Goal: Task Accomplishment & Management: Manage account settings

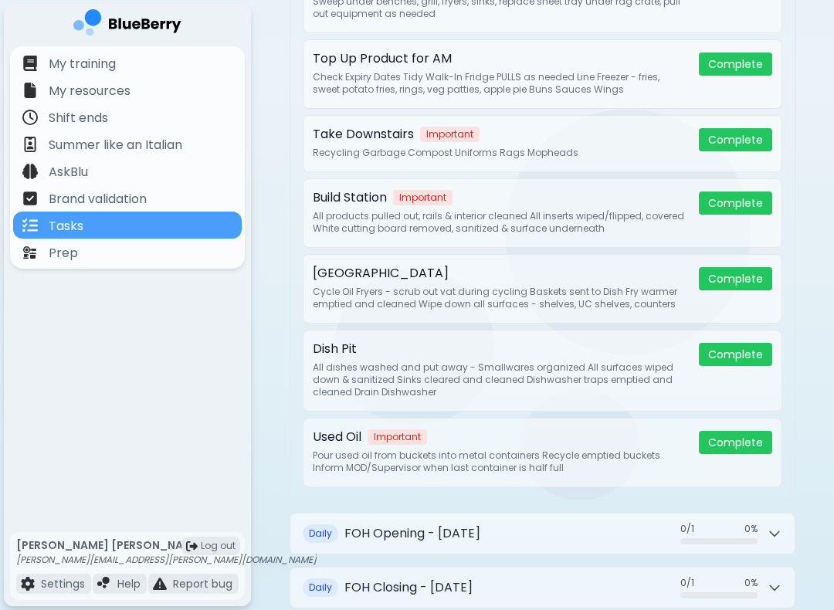
scroll to position [806, 0]
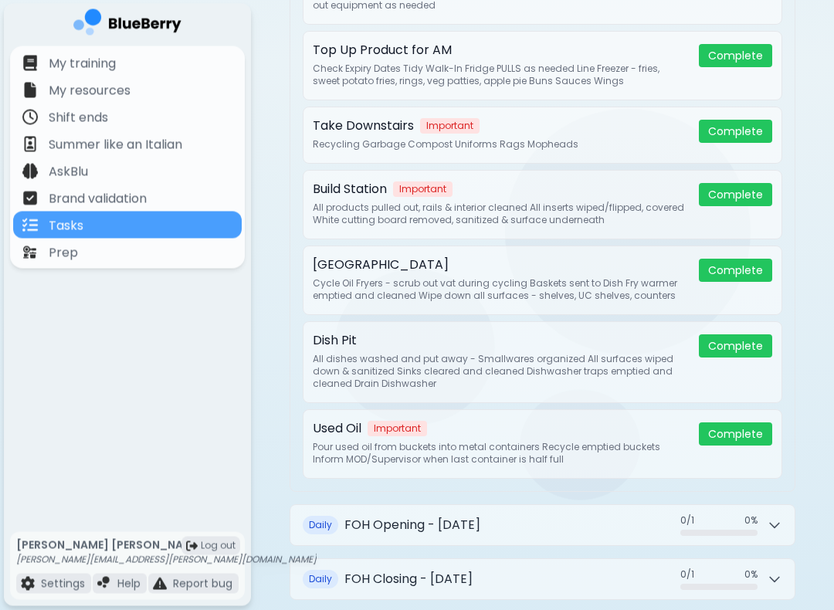
click at [739, 259] on button "Complete" at bounding box center [735, 270] width 73 height 23
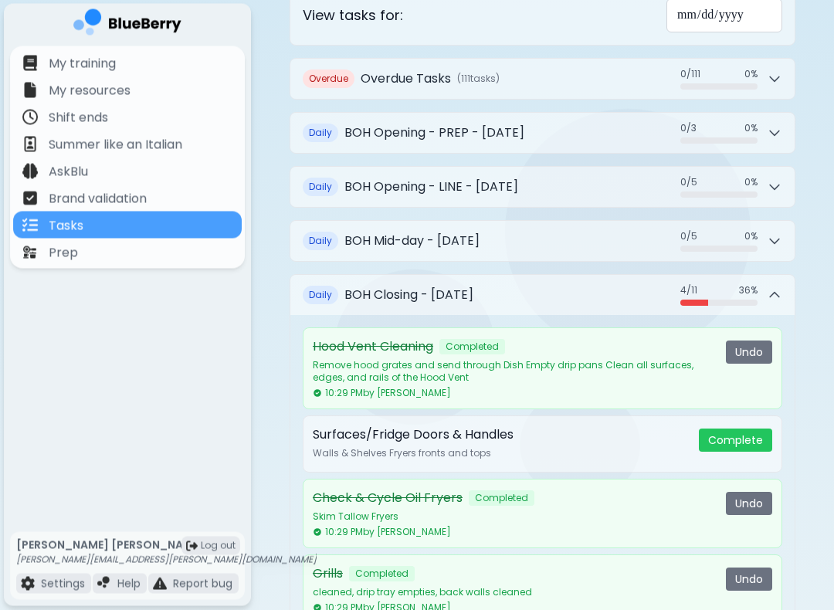
scroll to position [141, 0]
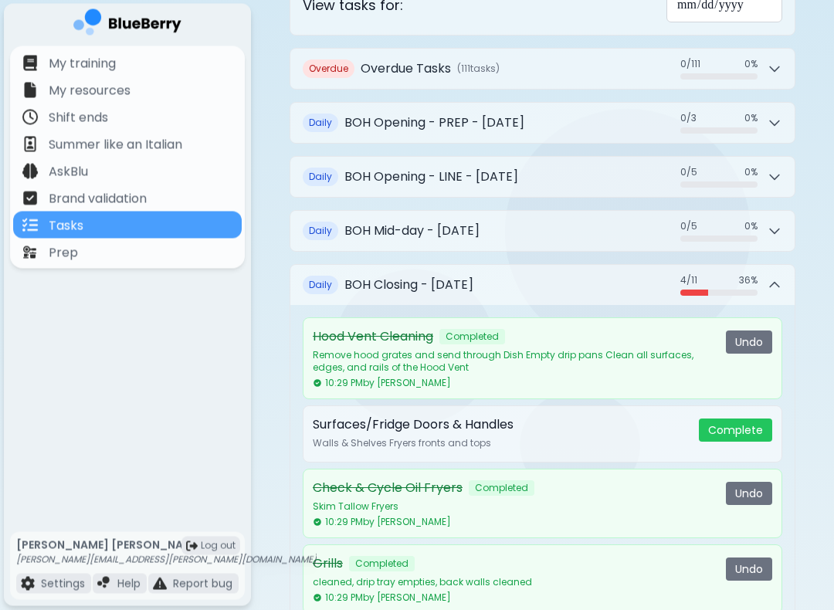
click at [527, 350] on p "Remove hood grates and send through Dish Empty drip pans Clean all surfaces, ed…" at bounding box center [513, 362] width 401 height 25
click at [502, 286] on button "Daily BOH Closing - [DATE] 4 / 11 4 / 11 36 %" at bounding box center [542, 286] width 504 height 40
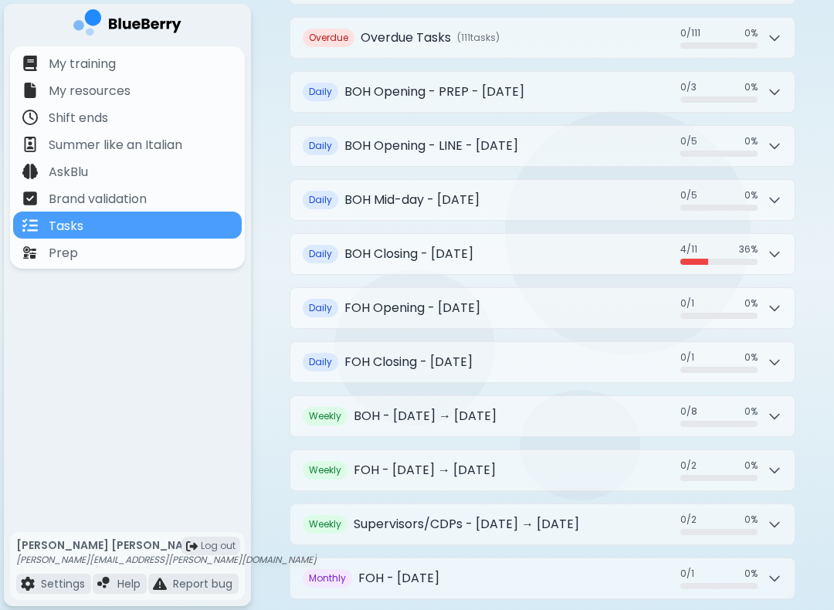
scroll to position [268, 0]
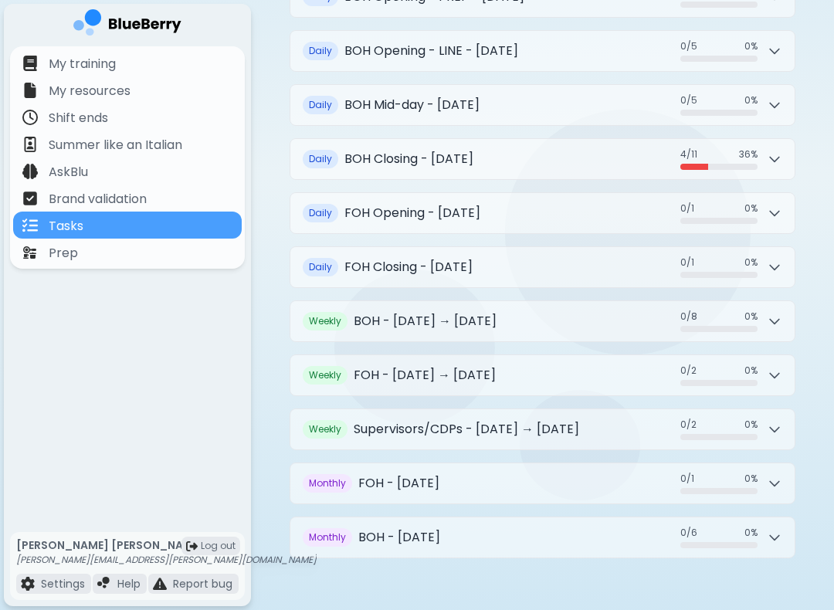
click at [468, 150] on h2 "BOH Closing - [DATE]" at bounding box center [408, 159] width 129 height 19
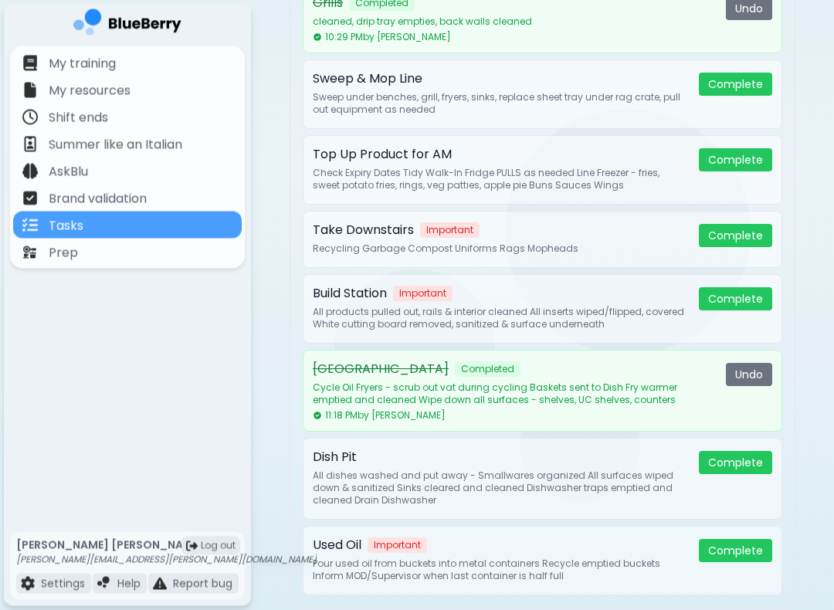
scroll to position [692, 0]
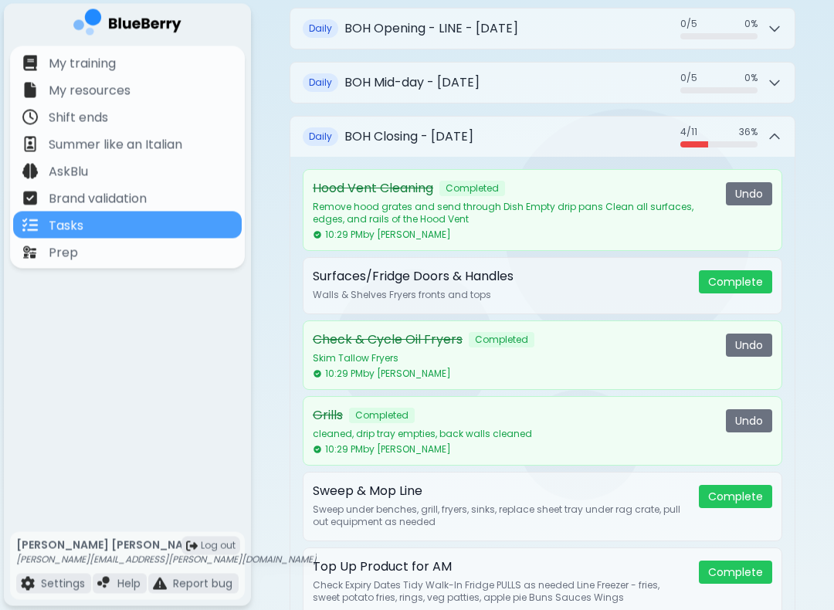
click at [473, 128] on h2 "BOH Closing - [DATE]" at bounding box center [408, 137] width 129 height 19
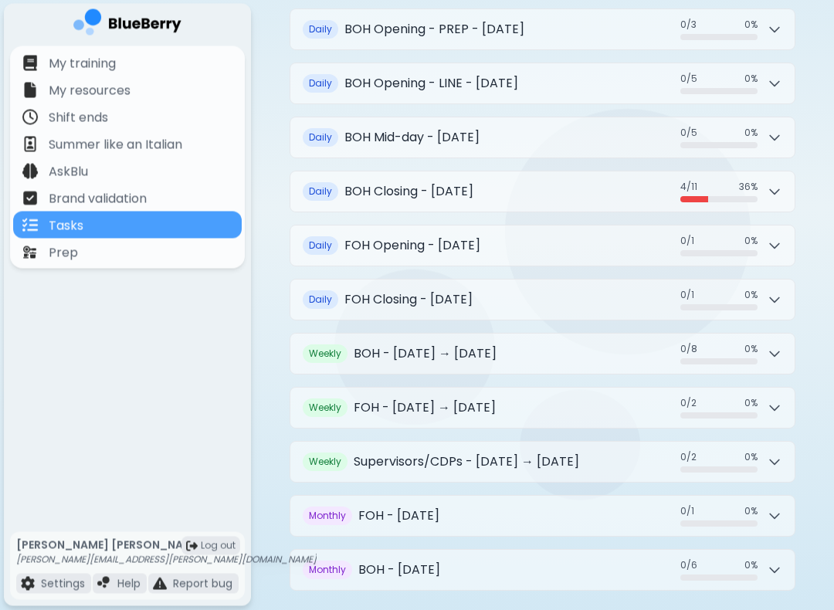
scroll to position [268, 0]
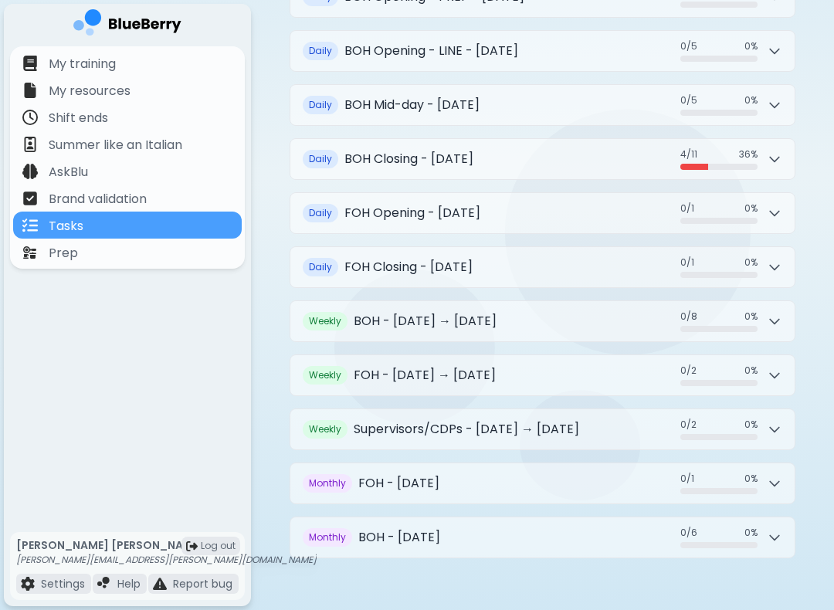
click at [440, 528] on h2 "BOH - [DATE]" at bounding box center [399, 537] width 82 height 19
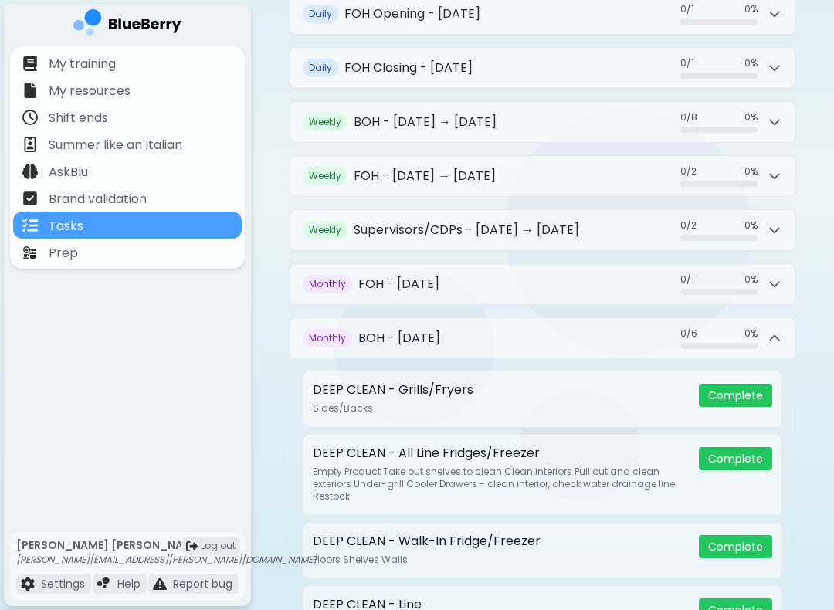
scroll to position [467, 0]
click at [547, 318] on button "Monthly BOH - [DATE] 0 / 6 0 / 6 0 %" at bounding box center [542, 338] width 504 height 40
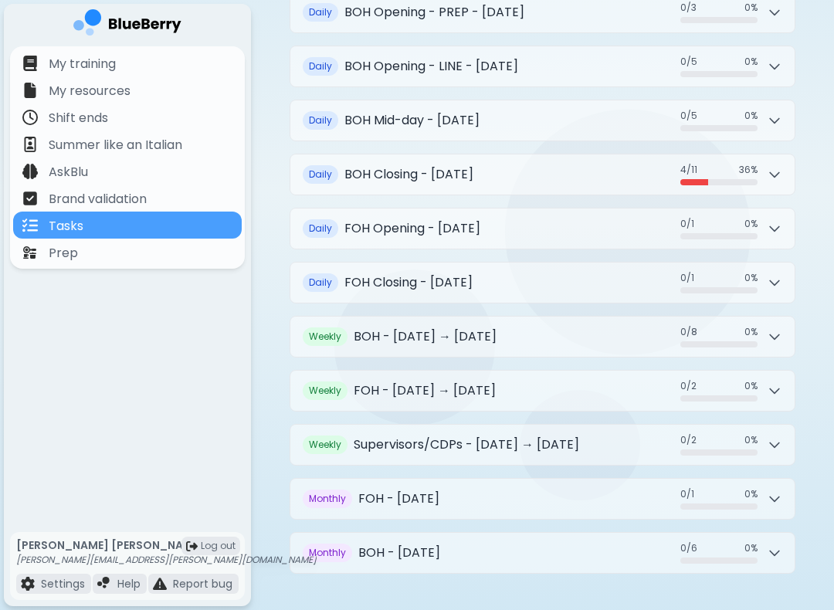
scroll to position [266, 0]
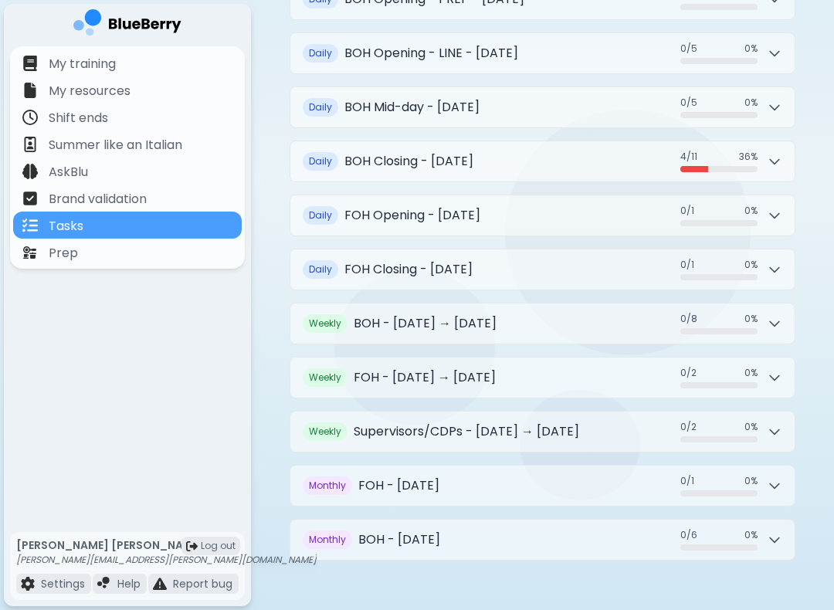
click at [519, 306] on button "Weekly BOH - [DATE] → [DATE] 0 / 8 0 / 8 0 %" at bounding box center [542, 323] width 504 height 40
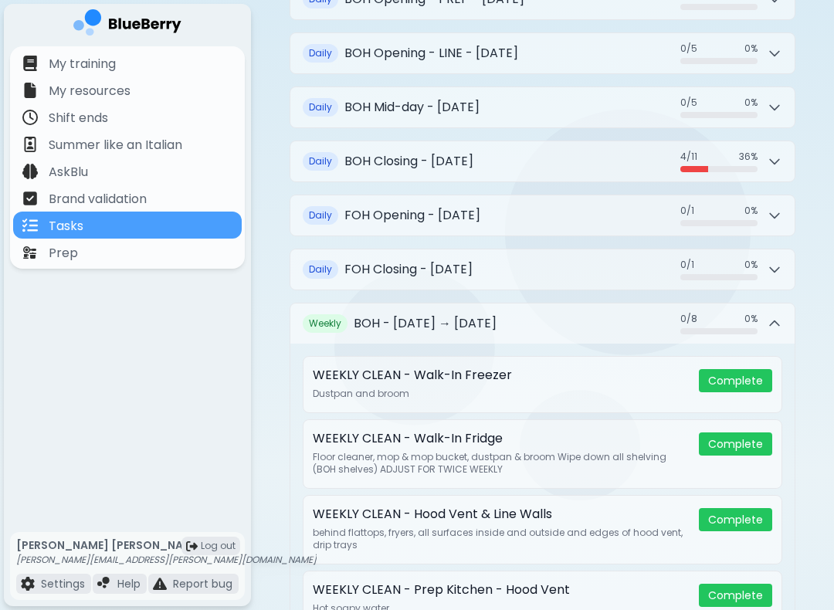
click at [519, 303] on button "Weekly BOH - [DATE] → [DATE] 0 / 8 0 / 8 0 %" at bounding box center [542, 323] width 504 height 40
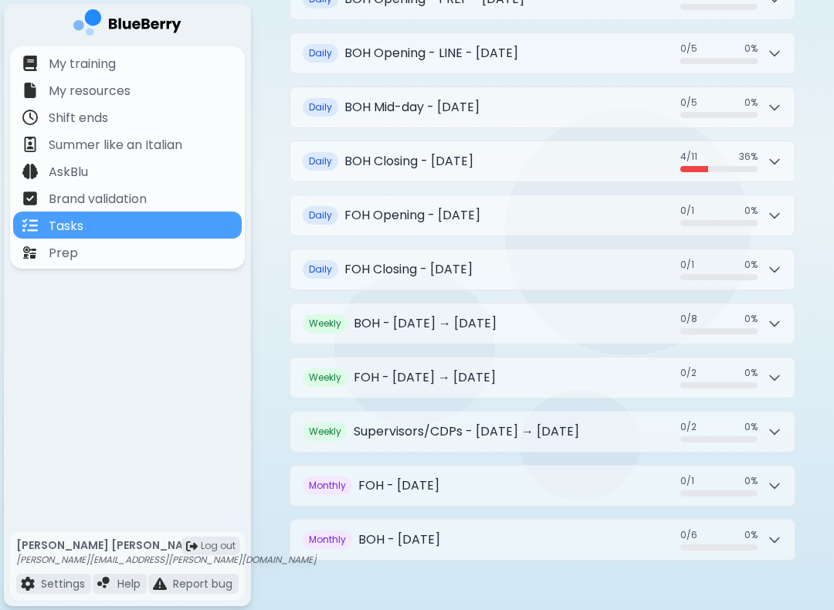
click at [472, 260] on h2 "FOH Closing - [DATE]" at bounding box center [408, 269] width 128 height 19
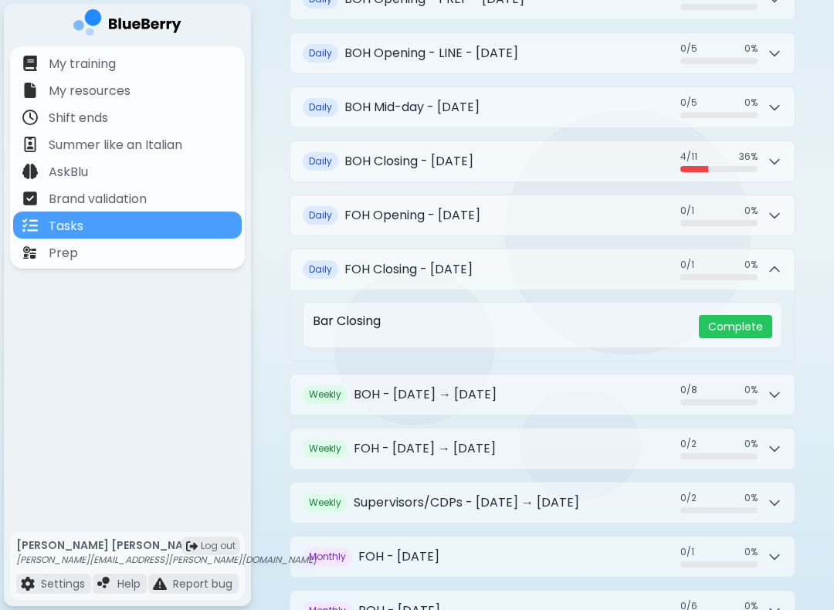
click at [472, 266] on h2 "FOH Closing - [DATE]" at bounding box center [408, 269] width 128 height 19
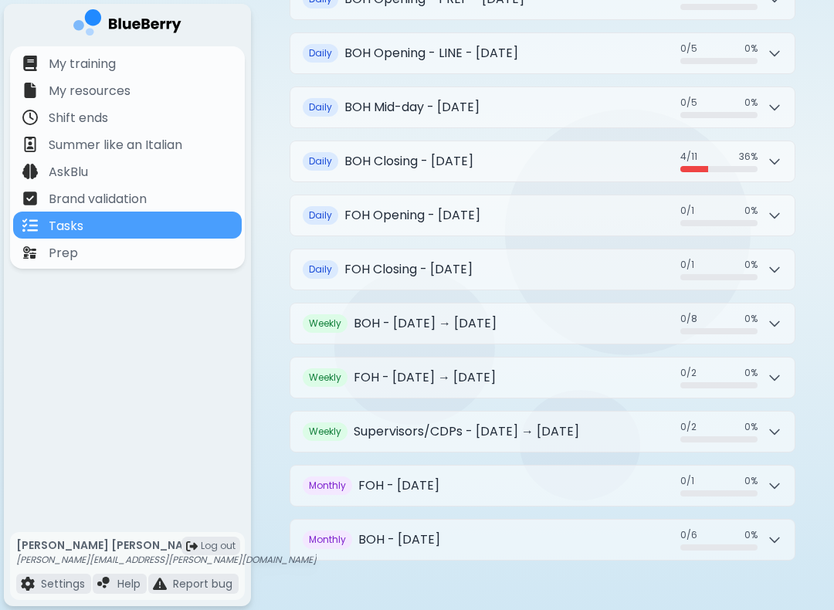
click at [600, 250] on button "Daily FOH Closing - [DATE] 0 / 1 0 / 1 0 %" at bounding box center [542, 269] width 504 height 40
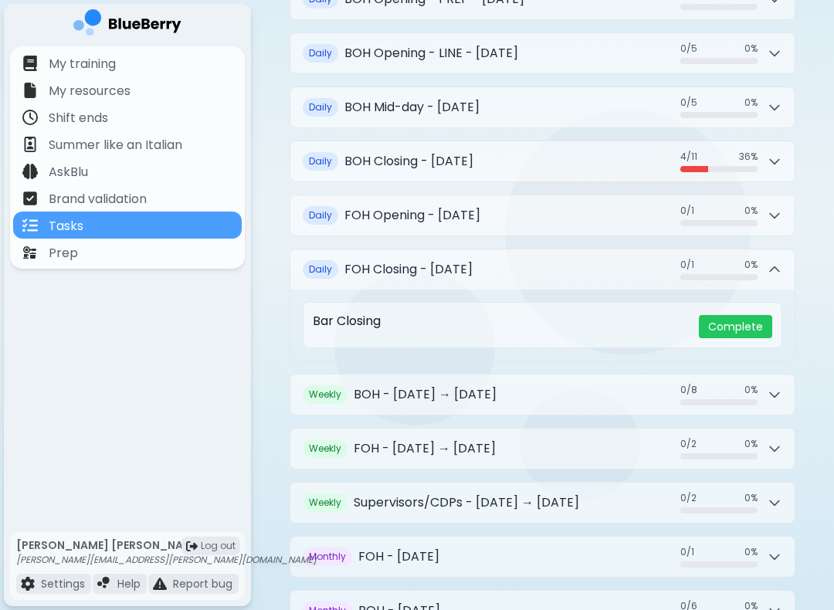
click at [594, 211] on button "Daily FOH Opening - [DATE] 0 / 1 0 / 1 0 %" at bounding box center [542, 215] width 504 height 40
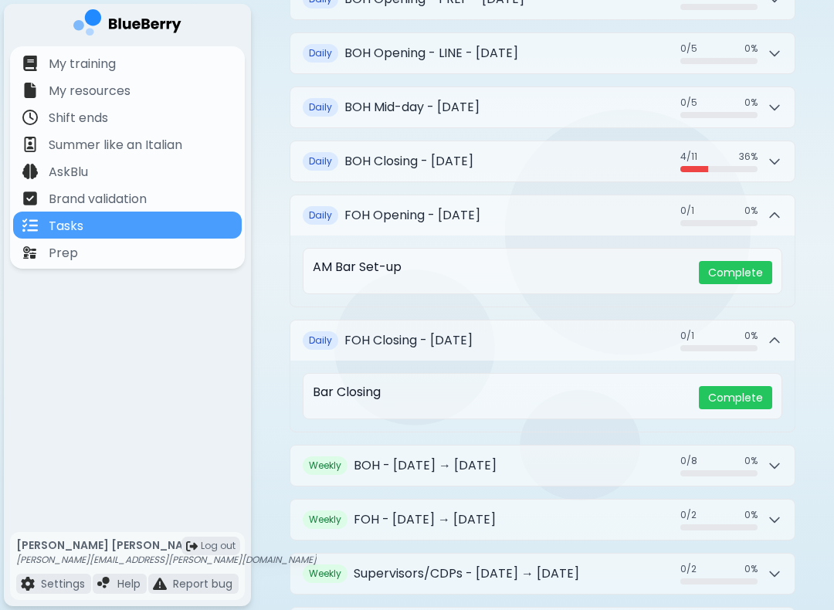
click at [472, 331] on h2 "FOH Closing - [DATE]" at bounding box center [408, 340] width 128 height 19
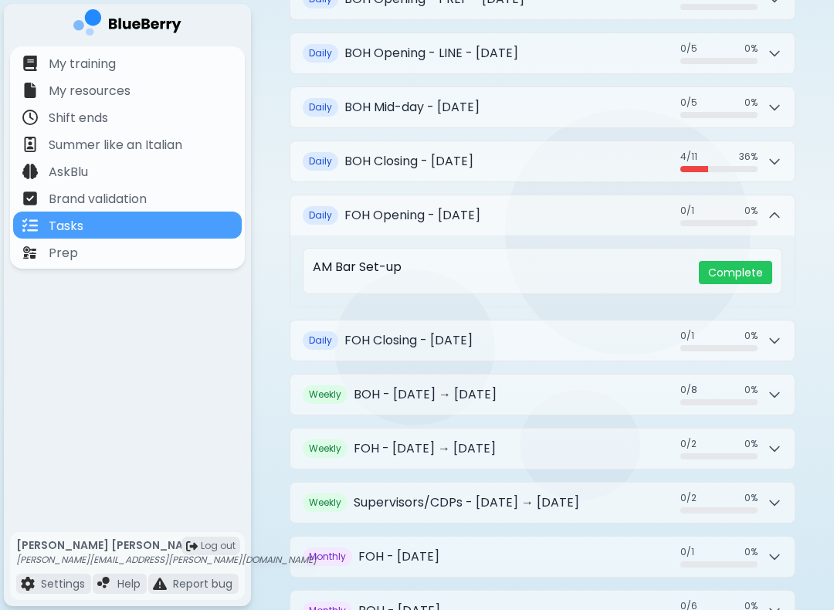
click at [577, 336] on button "Daily FOH Closing - [DATE] 0 / 1 0 / 1 0 %" at bounding box center [542, 340] width 504 height 40
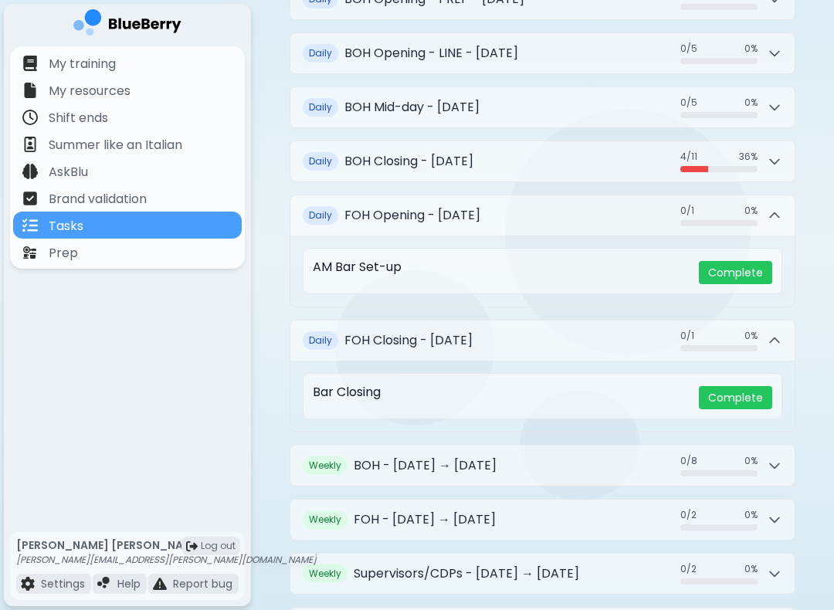
click at [773, 334] on icon at bounding box center [773, 340] width 15 height 15
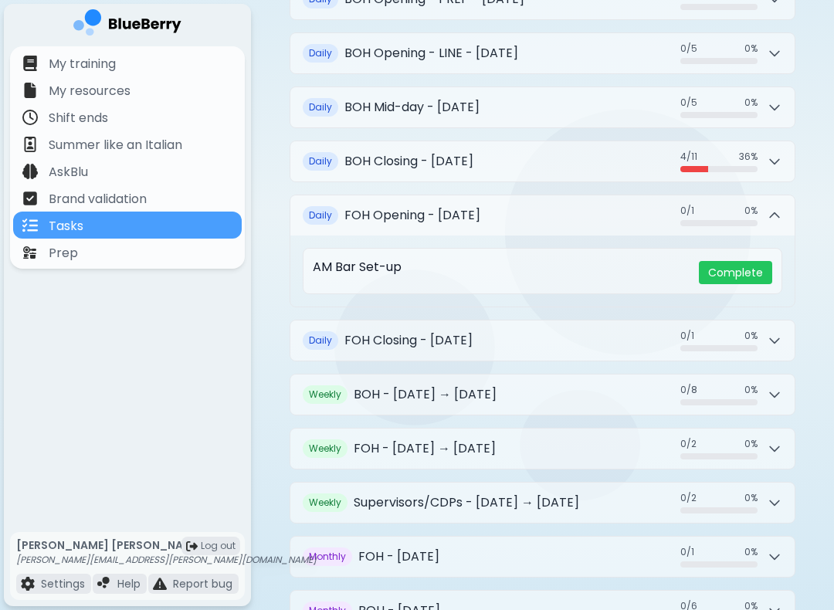
click at [768, 336] on icon at bounding box center [773, 340] width 15 height 15
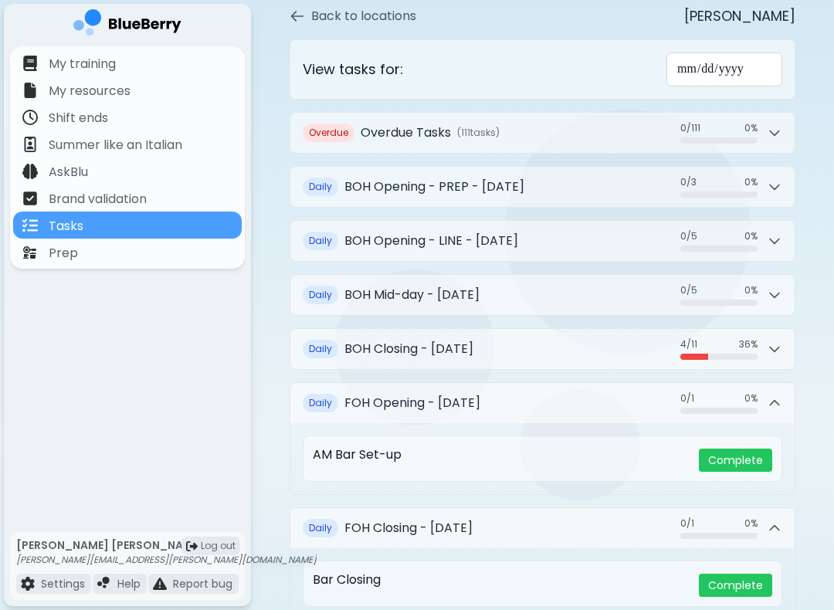
scroll to position [77, 0]
click at [518, 232] on h2 "BOH Opening - LINE - [DATE]" at bounding box center [431, 241] width 174 height 19
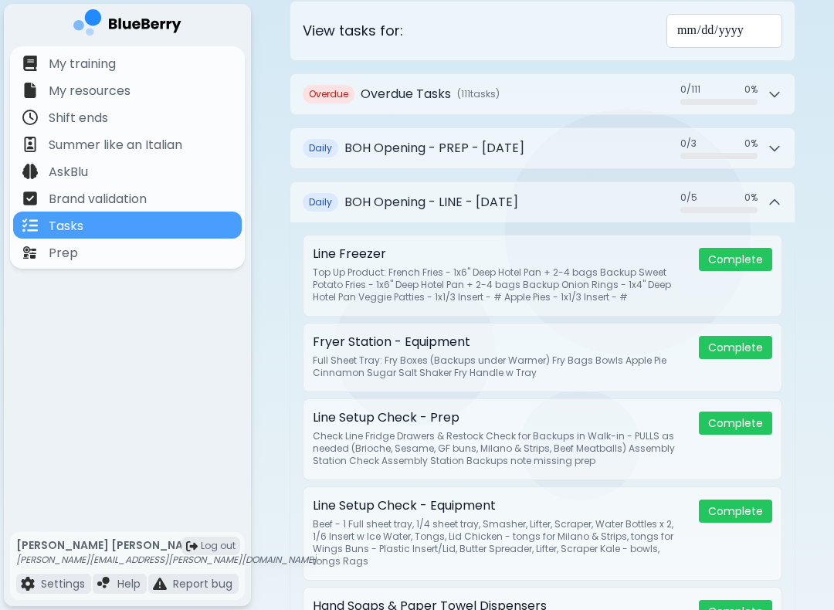
scroll to position [113, 0]
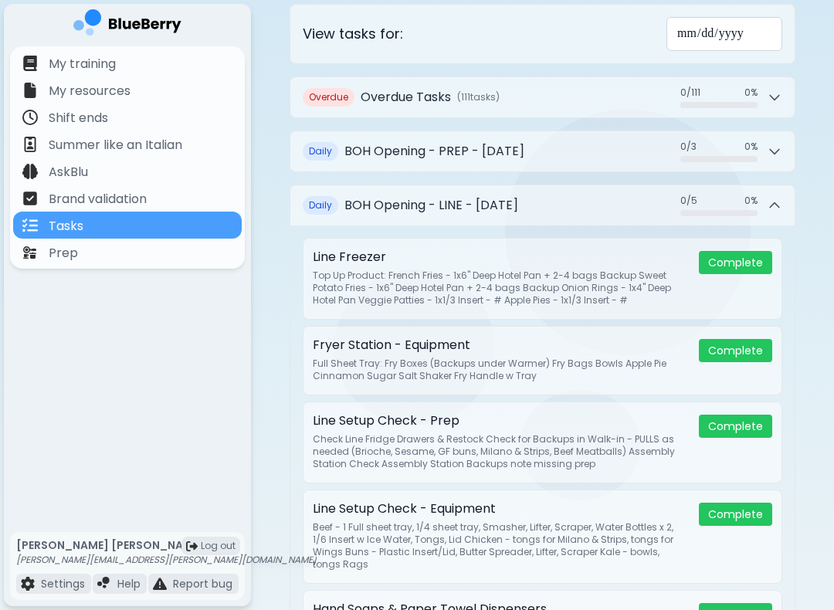
click at [769, 198] on icon at bounding box center [773, 205] width 15 height 15
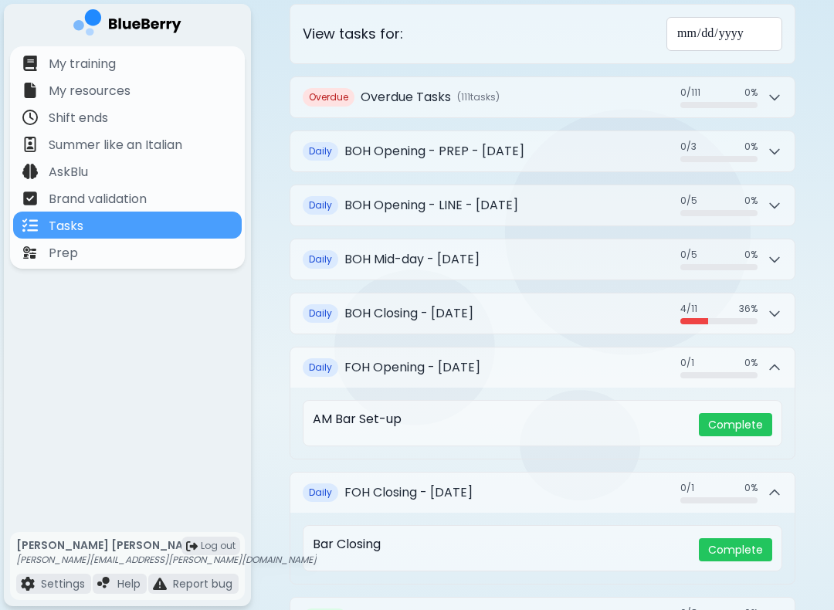
click at [775, 303] on div "4 / 11 4 / 11 36 %" at bounding box center [731, 314] width 102 height 22
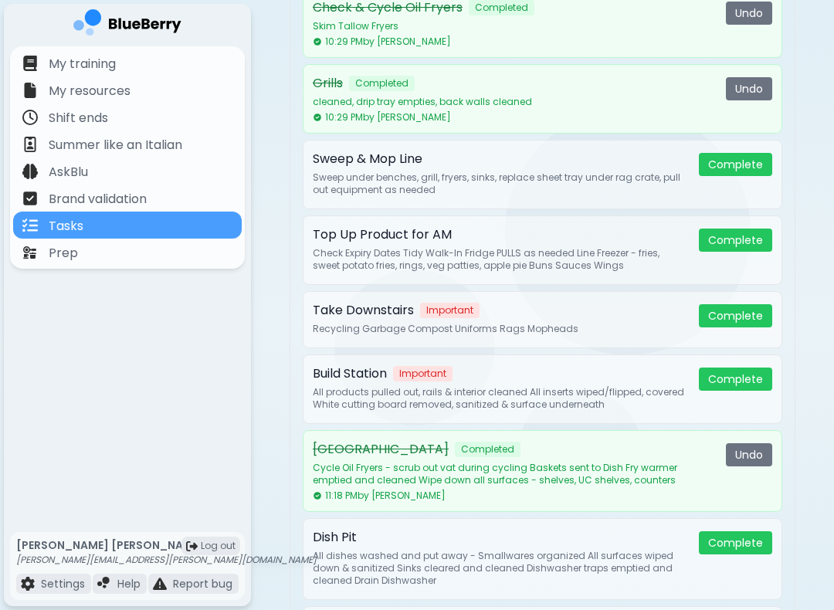
scroll to position [613, 0]
